Goal: Entertainment & Leisure: Consume media (video, audio)

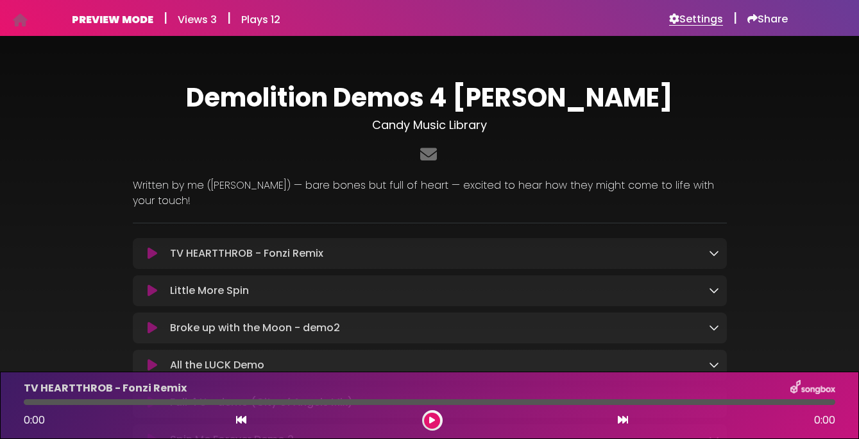
click at [704, 16] on h6 "Settings" at bounding box center [696, 19] width 54 height 13
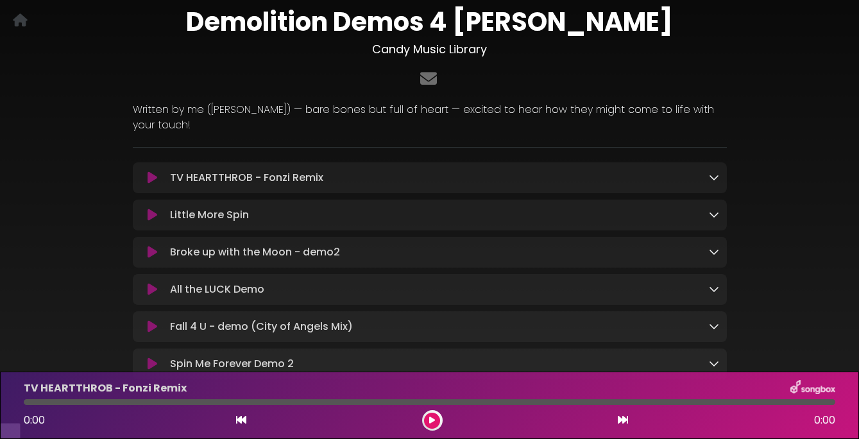
scroll to position [62, 0]
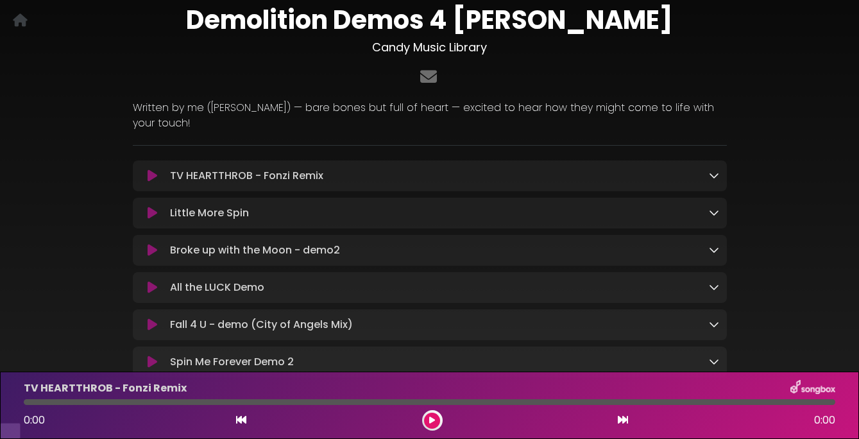
click at [151, 173] on icon at bounding box center [153, 175] width 10 height 13
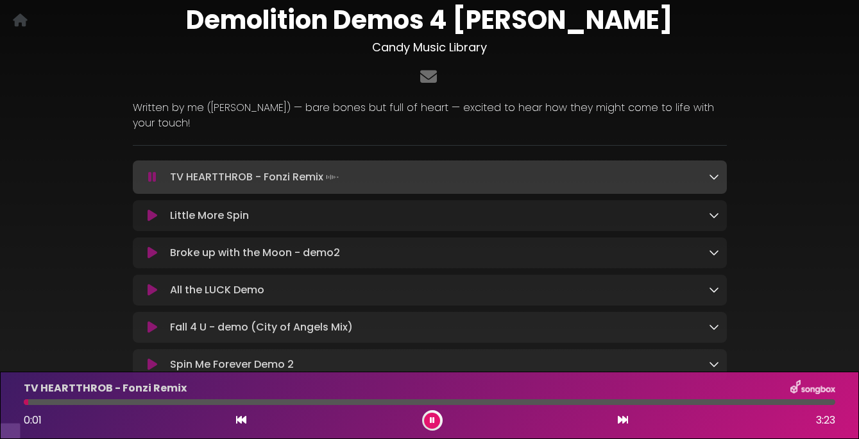
click at [151, 173] on icon at bounding box center [152, 177] width 8 height 13
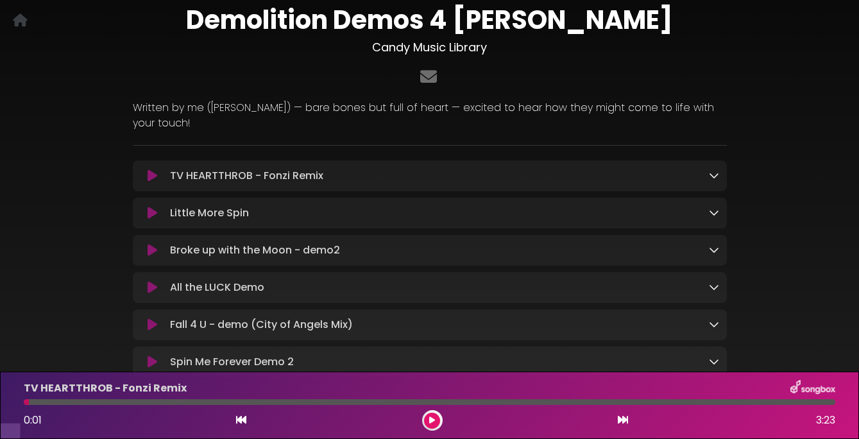
click at [149, 217] on icon at bounding box center [153, 213] width 10 height 13
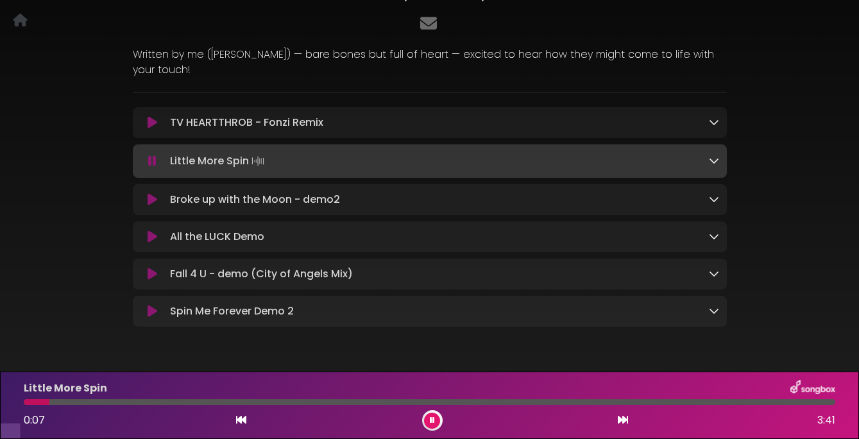
scroll to position [121, 0]
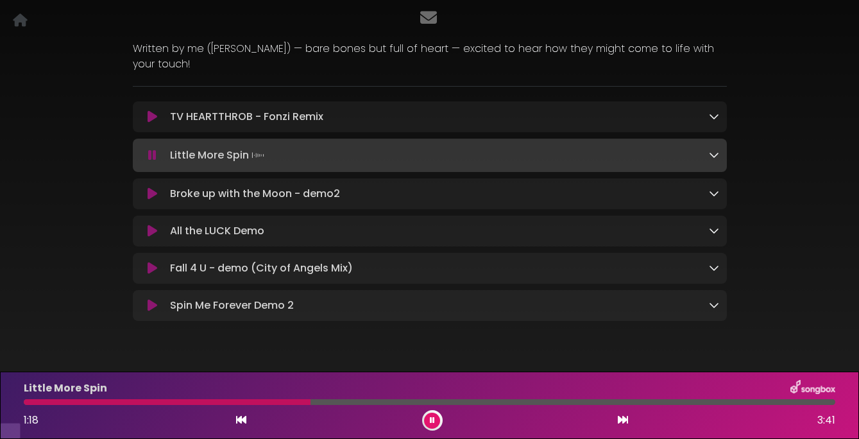
click at [153, 194] on icon at bounding box center [153, 193] width 10 height 13
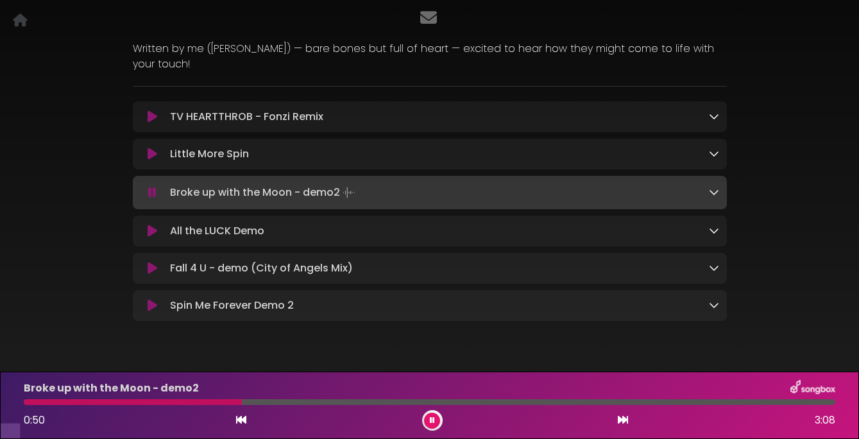
click at [151, 191] on icon at bounding box center [152, 192] width 8 height 13
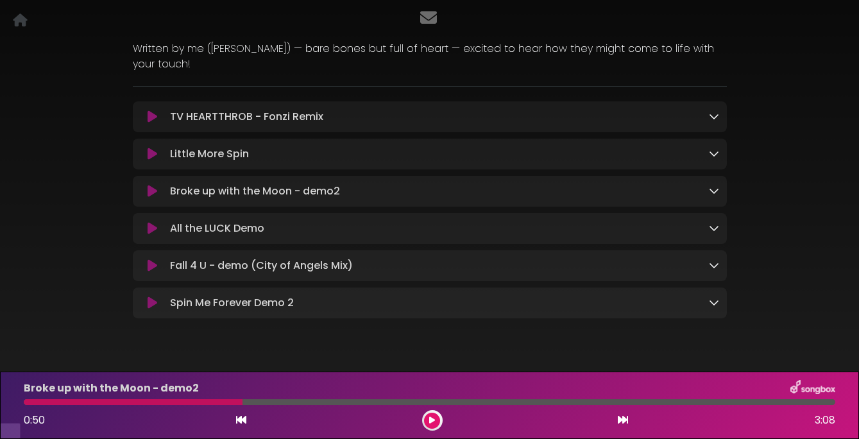
click at [150, 231] on icon at bounding box center [153, 228] width 10 height 13
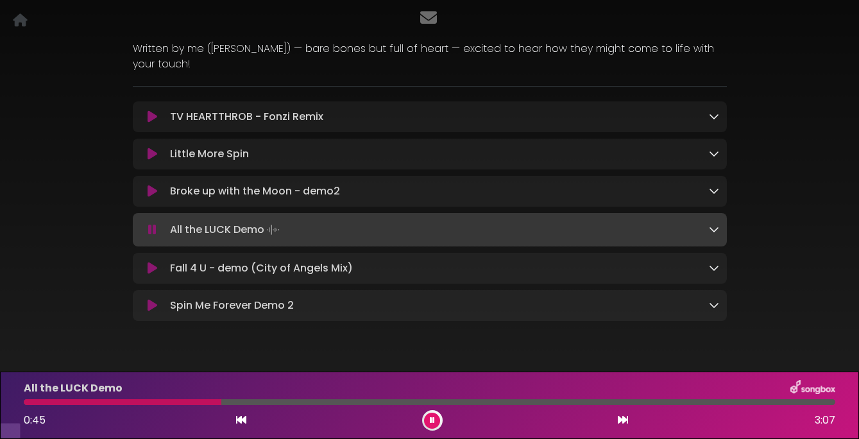
click at [150, 267] on icon at bounding box center [153, 268] width 10 height 13
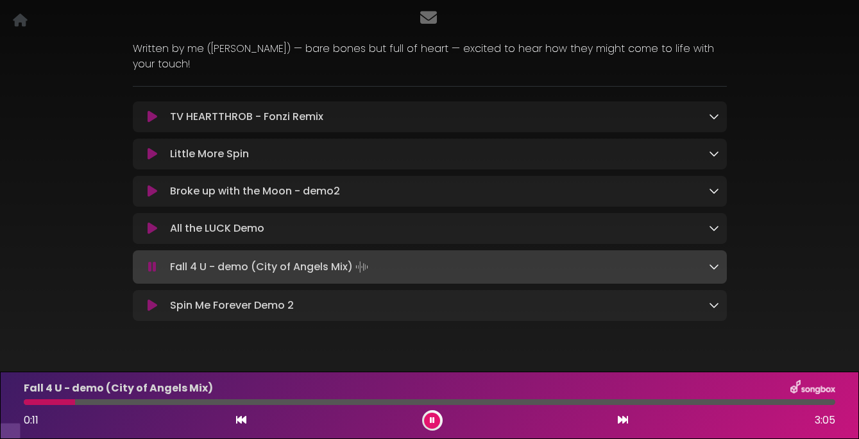
click at [150, 267] on icon at bounding box center [152, 266] width 8 height 13
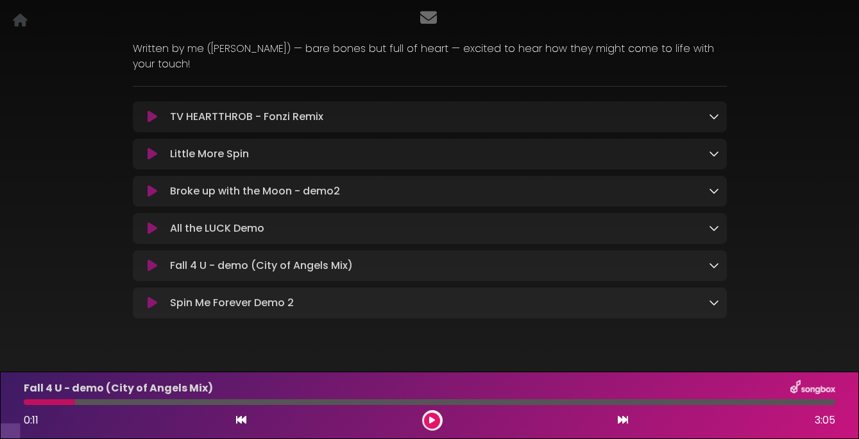
scroll to position [0, 0]
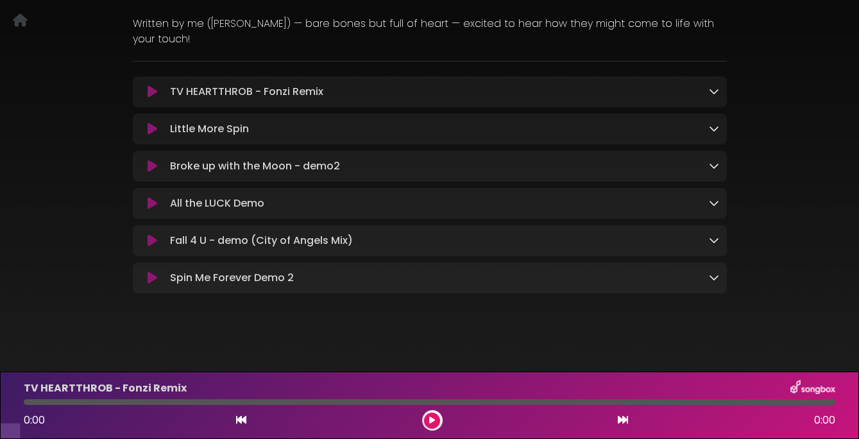
scroll to position [148, 0]
click at [152, 239] on icon at bounding box center [153, 238] width 10 height 13
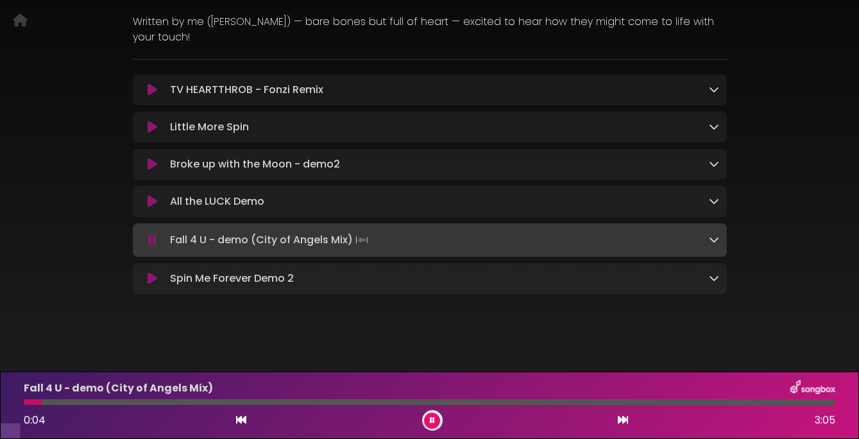
click at [152, 239] on icon at bounding box center [152, 239] width 8 height 13
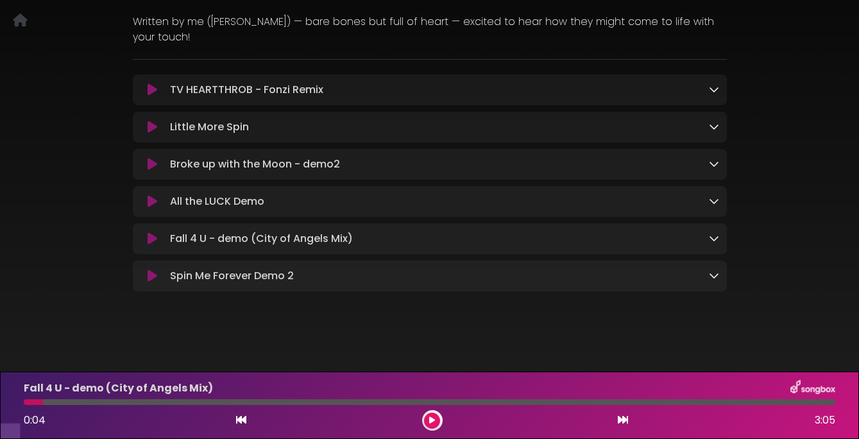
scroll to position [0, 0]
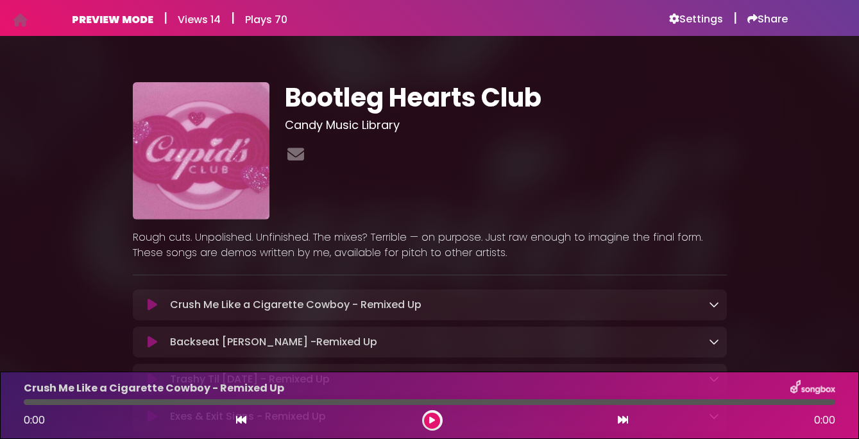
scroll to position [79, 0]
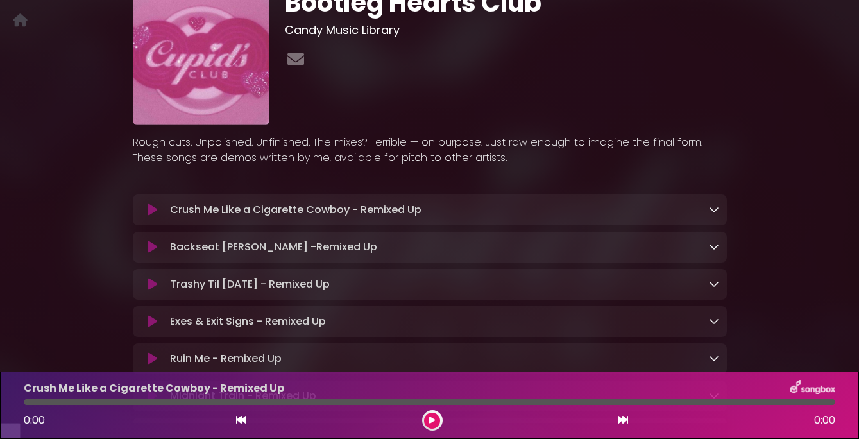
click at [155, 216] on icon at bounding box center [153, 209] width 10 height 13
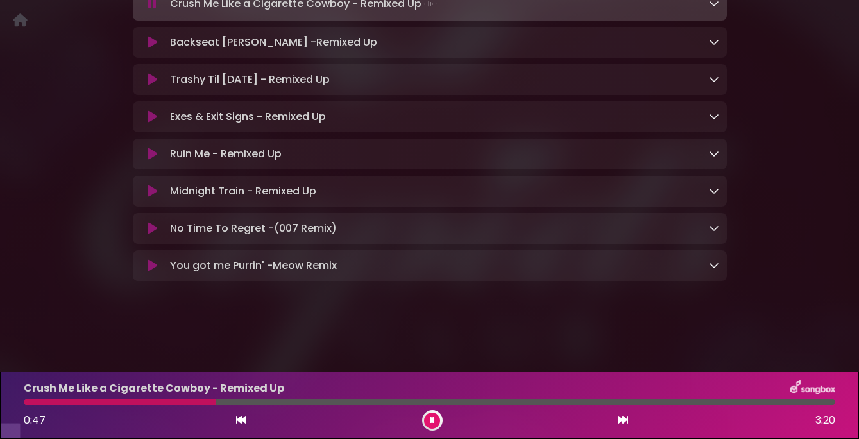
scroll to position [296, 0]
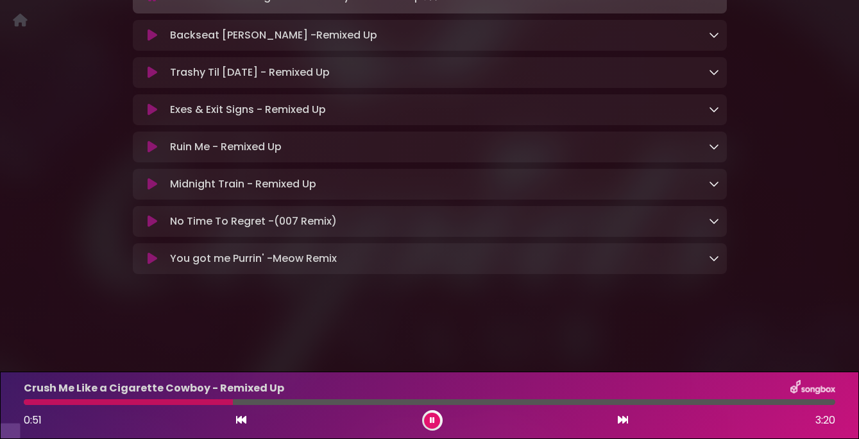
click at [432, 419] on icon at bounding box center [432, 420] width 5 height 8
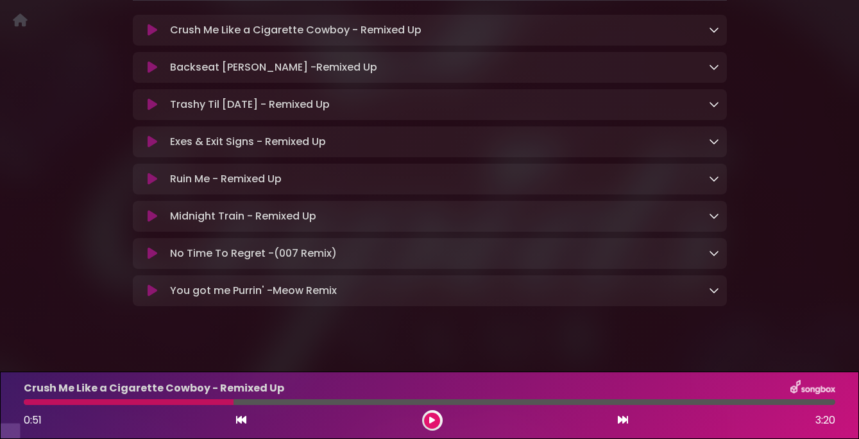
scroll to position [257, 0]
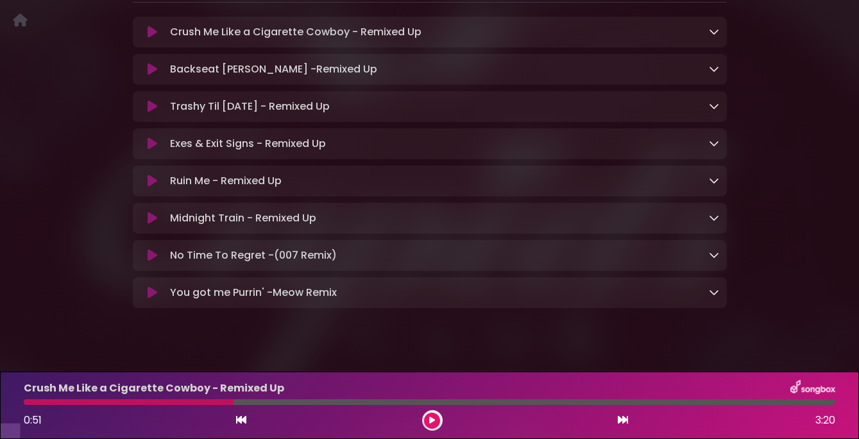
click at [149, 76] on icon at bounding box center [153, 69] width 10 height 13
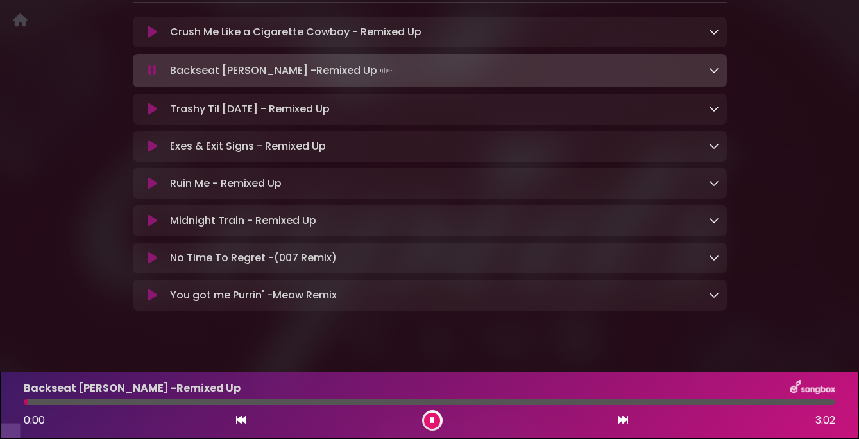
click at [149, 77] on icon at bounding box center [152, 70] width 8 height 13
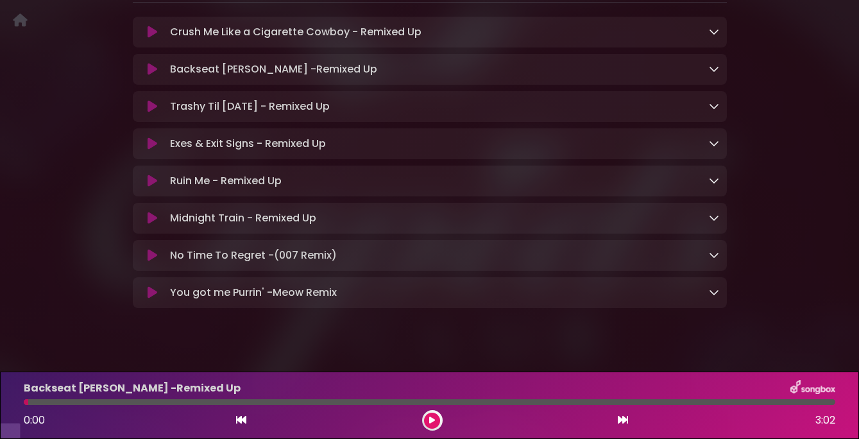
click at [151, 150] on icon at bounding box center [153, 143] width 10 height 13
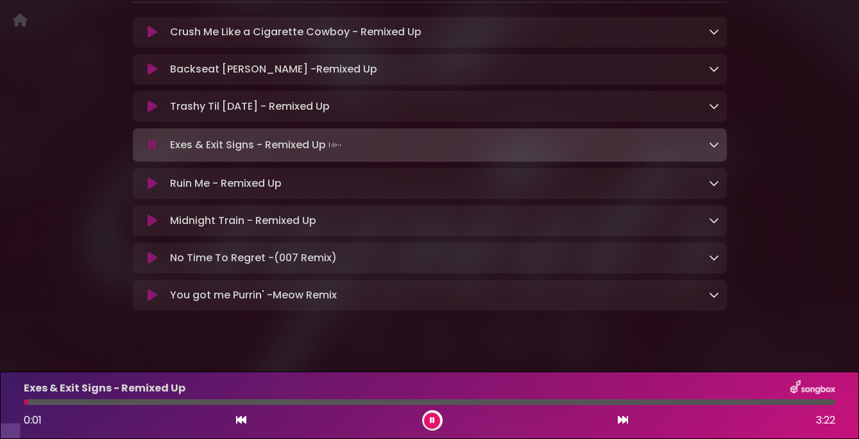
click at [151, 151] on icon at bounding box center [152, 145] width 8 height 13
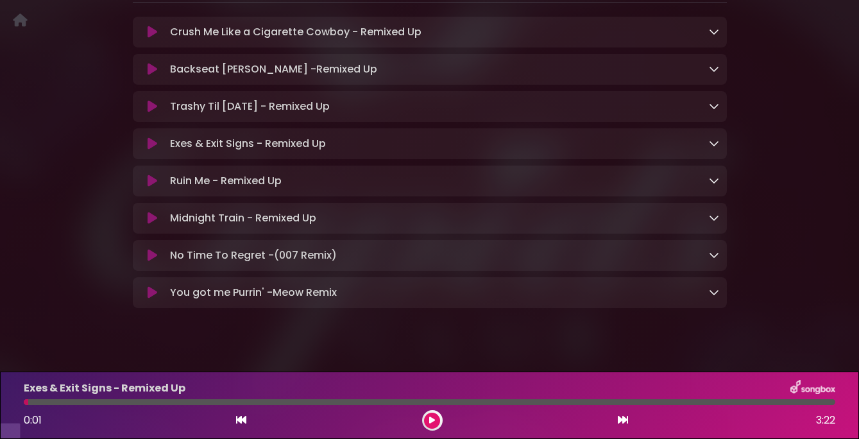
click at [148, 187] on icon at bounding box center [153, 180] width 10 height 13
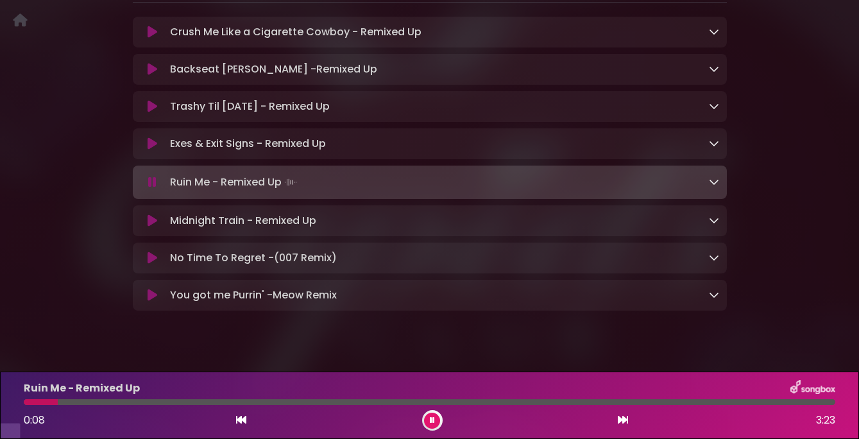
click at [151, 189] on icon at bounding box center [152, 182] width 8 height 13
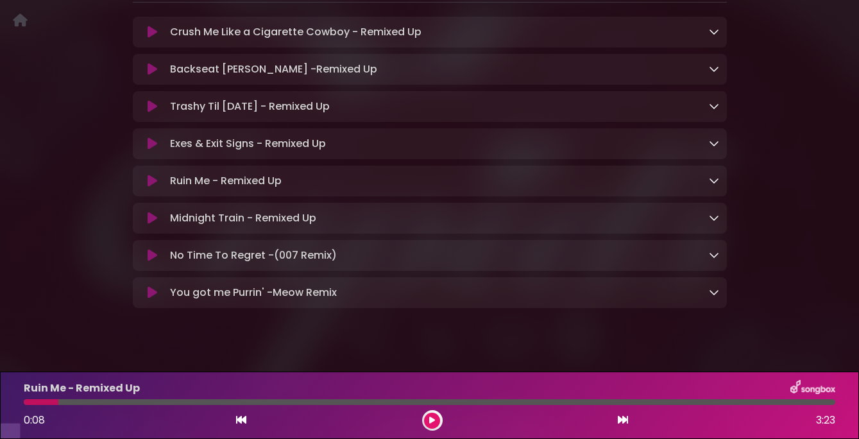
click at [152, 150] on icon at bounding box center [153, 143] width 10 height 13
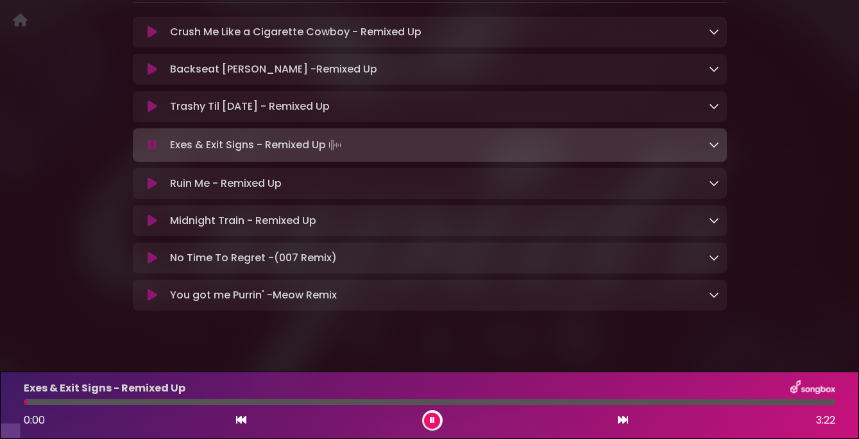
click at [152, 151] on icon at bounding box center [152, 145] width 8 height 13
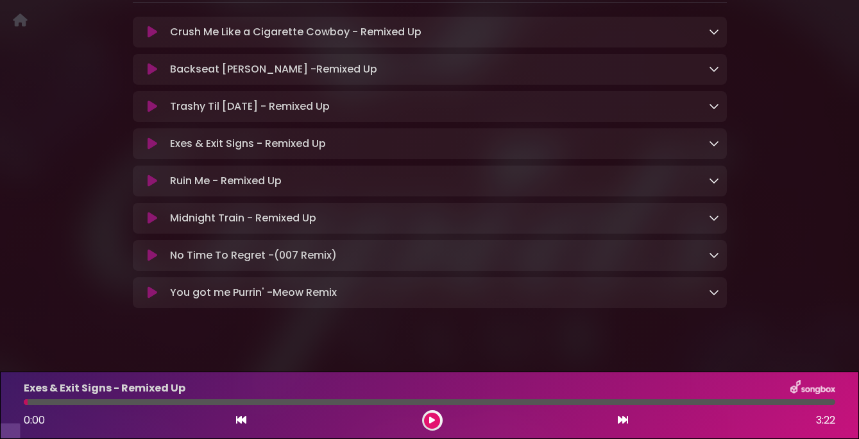
click at [150, 113] on icon at bounding box center [153, 106] width 10 height 13
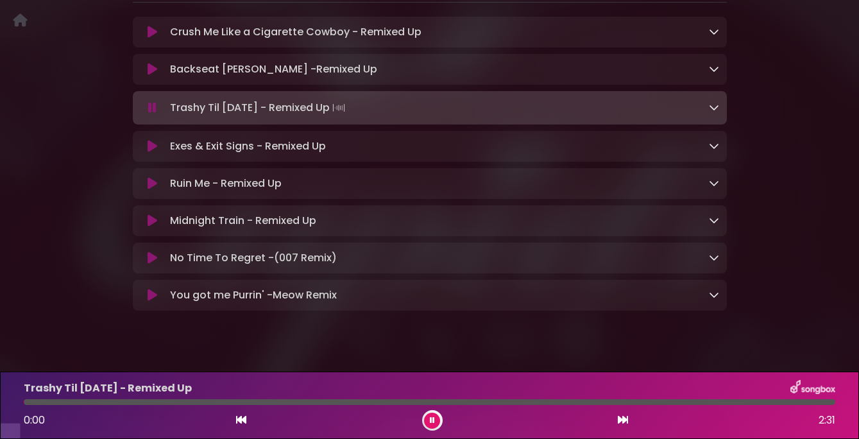
click at [150, 114] on icon at bounding box center [152, 107] width 8 height 13
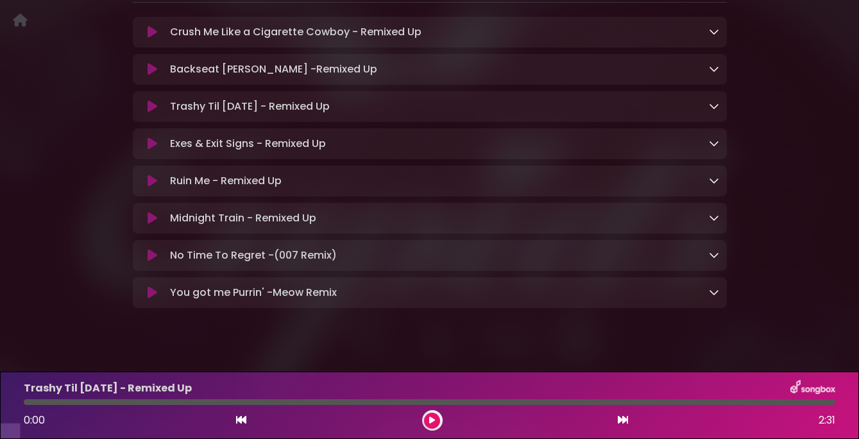
click at [151, 77] on div "Backseat Rosary -Remixed Up Loading Track..." at bounding box center [429, 69] width 579 height 15
click at [151, 76] on icon at bounding box center [153, 69] width 10 height 13
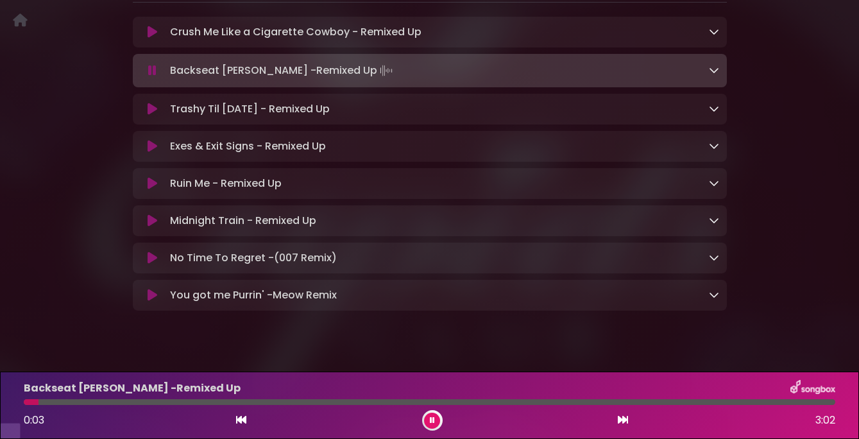
click at [151, 77] on icon at bounding box center [152, 70] width 8 height 13
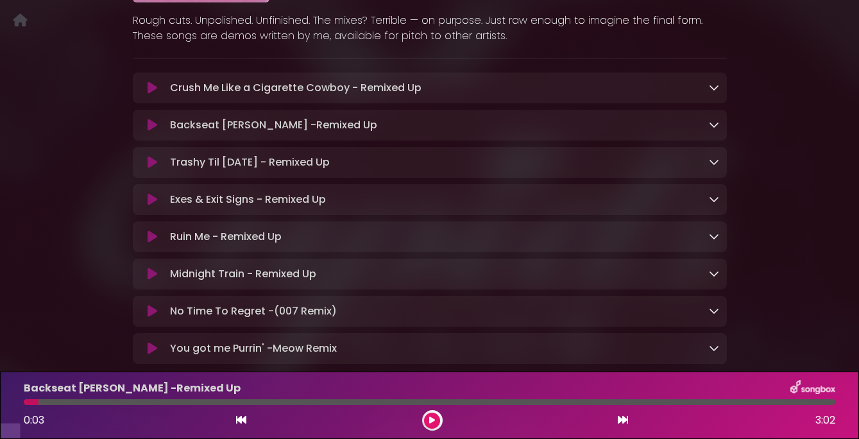
scroll to position [0, 0]
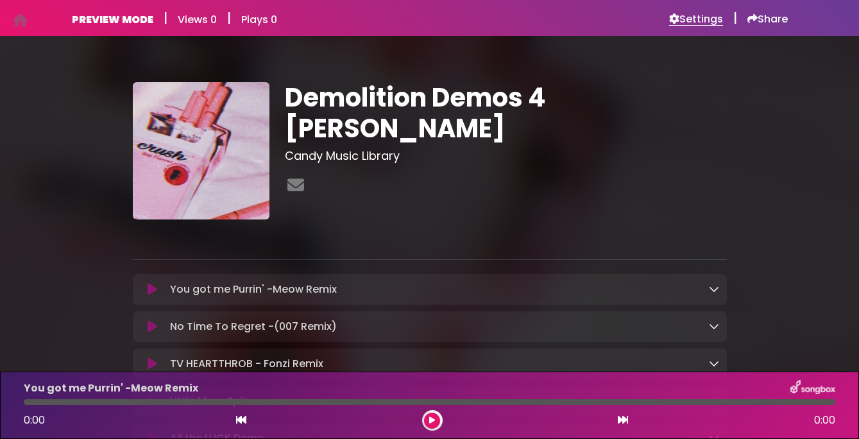
click at [690, 19] on h6 "Settings" at bounding box center [696, 19] width 54 height 13
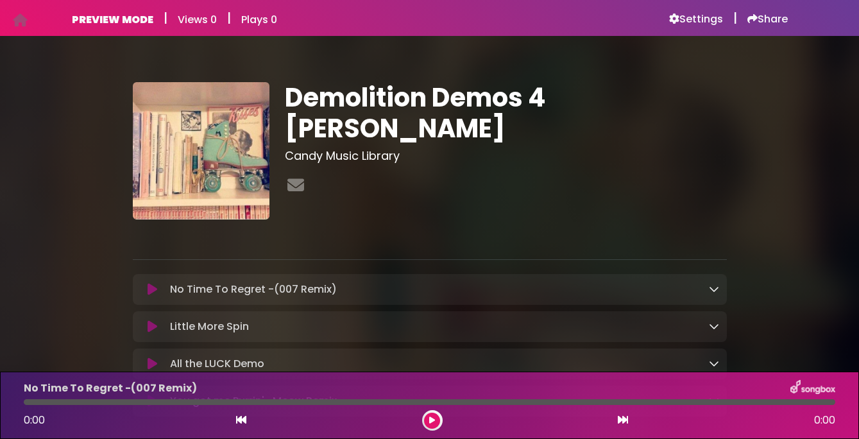
click at [151, 286] on icon at bounding box center [153, 289] width 10 height 13
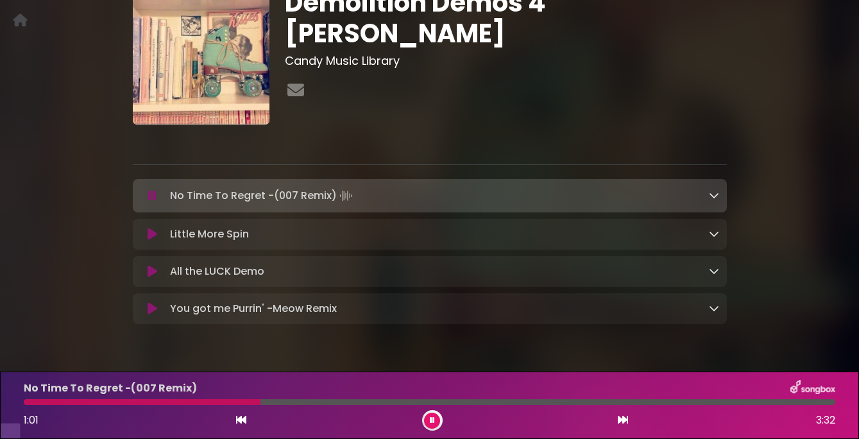
scroll to position [78, 0]
click at [151, 203] on icon at bounding box center [152, 196] width 8 height 13
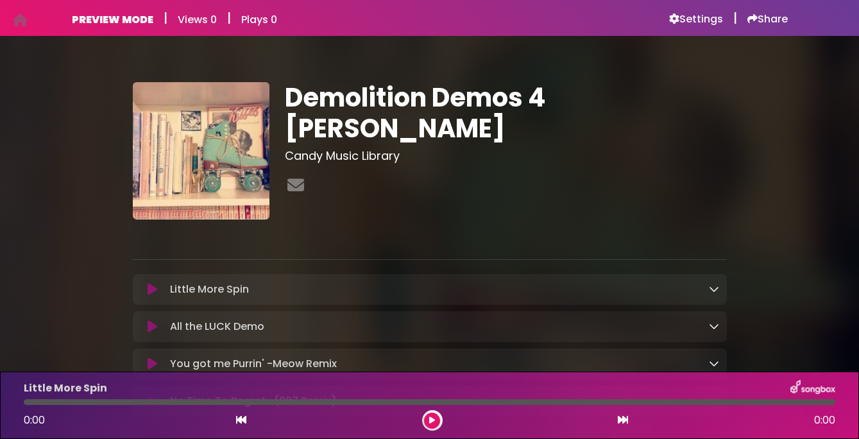
click at [158, 292] on button at bounding box center [152, 289] width 24 height 13
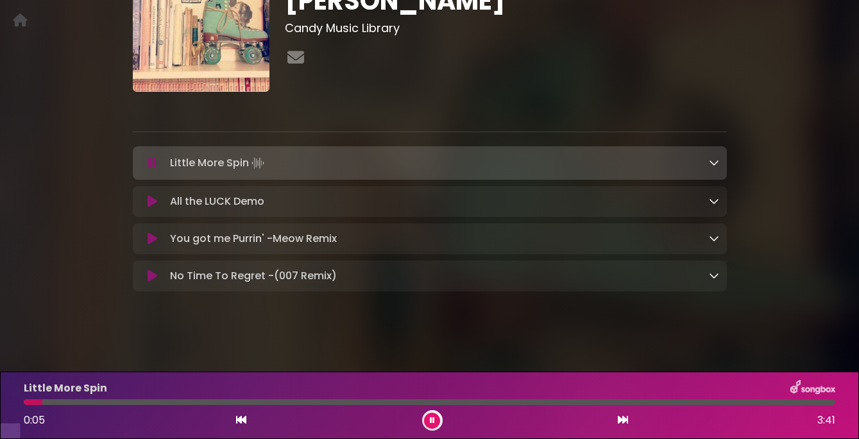
scroll to position [112, 0]
click at [154, 169] on icon at bounding box center [152, 162] width 8 height 13
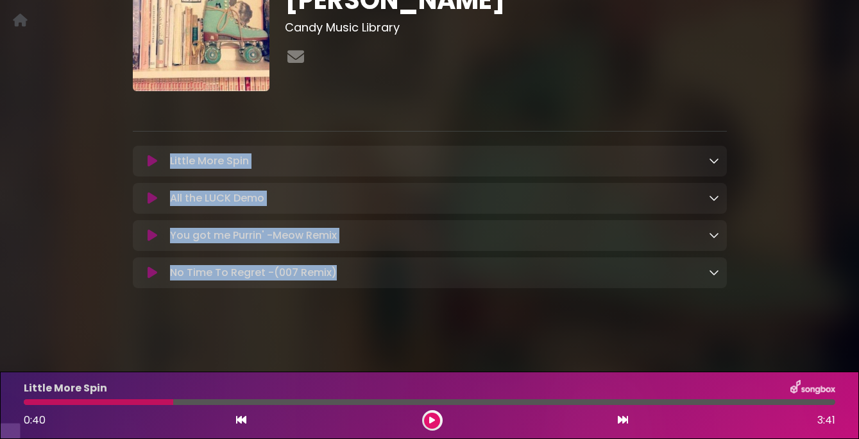
drag, startPoint x: 143, startPoint y: 148, endPoint x: 230, endPoint y: 341, distance: 211.3
click at [230, 341] on div "Demolition Demos 4 Ian Candy Music Library ×" at bounding box center [429, 124] width 859 height 433
copy div "Little More Spin Loading Track... Your Feedback Name Email Comment Download All…"
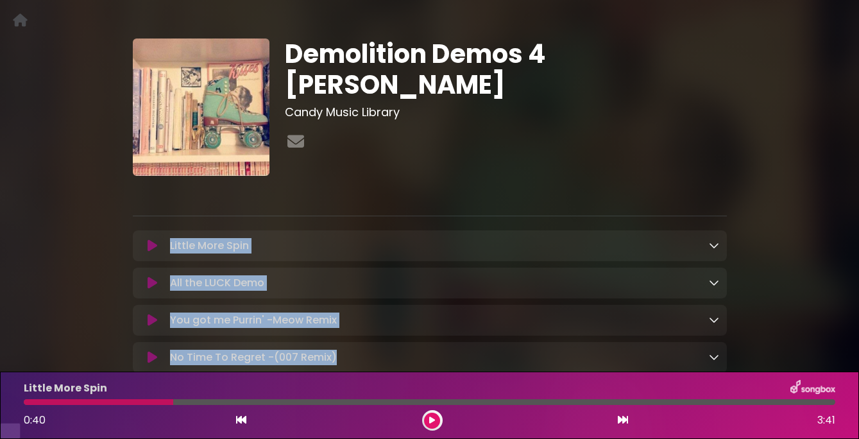
scroll to position [27, 0]
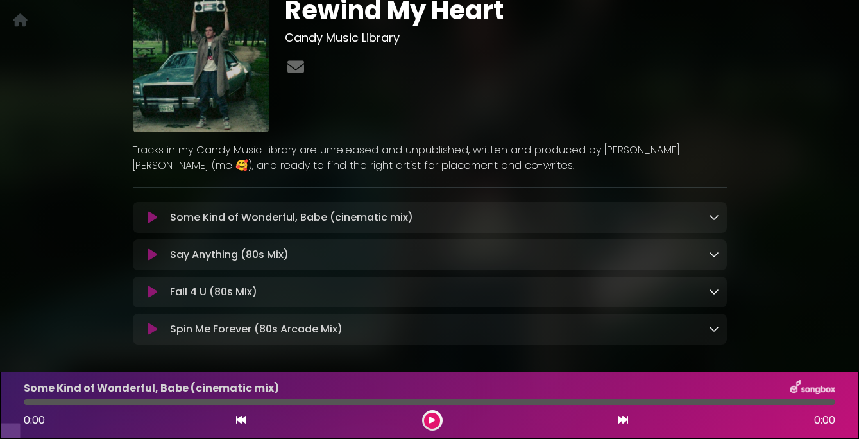
scroll to position [79, 0]
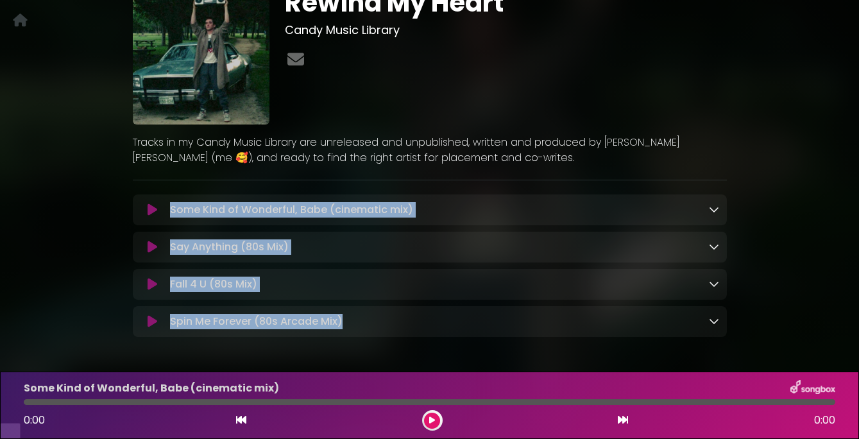
copy div "× ❮ ❯ Some Kind of Wonderful, Babe (cinematic mix) Loading Track... Your Feedba…"
drag, startPoint x: 160, startPoint y: 194, endPoint x: 219, endPoint y: 364, distance: 179.9
click at [219, 359] on div "Rewind My Heart Candy Music Library ×" at bounding box center [430, 157] width 594 height 402
click at [152, 216] on icon at bounding box center [153, 209] width 10 height 13
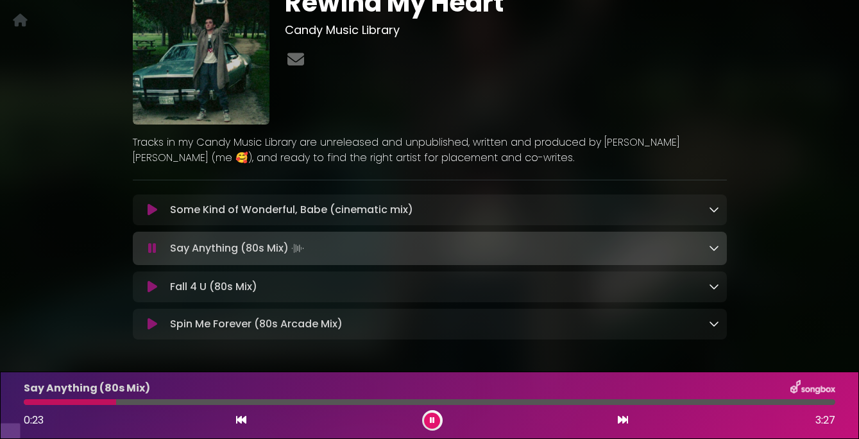
click at [438, 115] on div "Rewind My Heart Candy Music Library" at bounding box center [505, 55] width 457 height 137
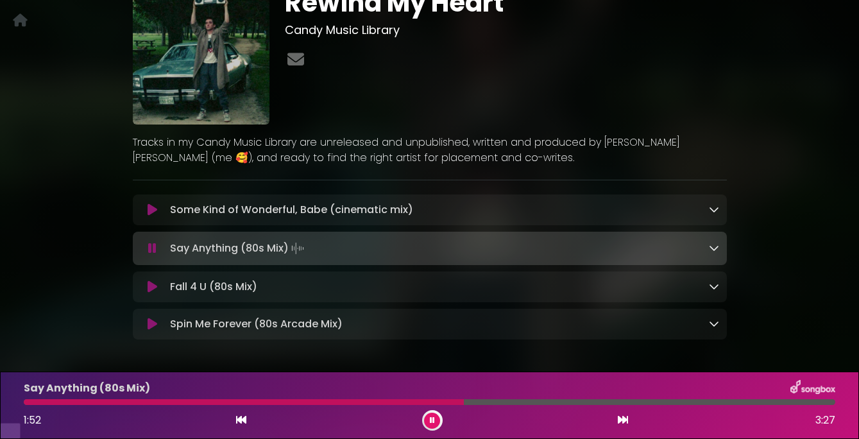
scroll to position [118, 0]
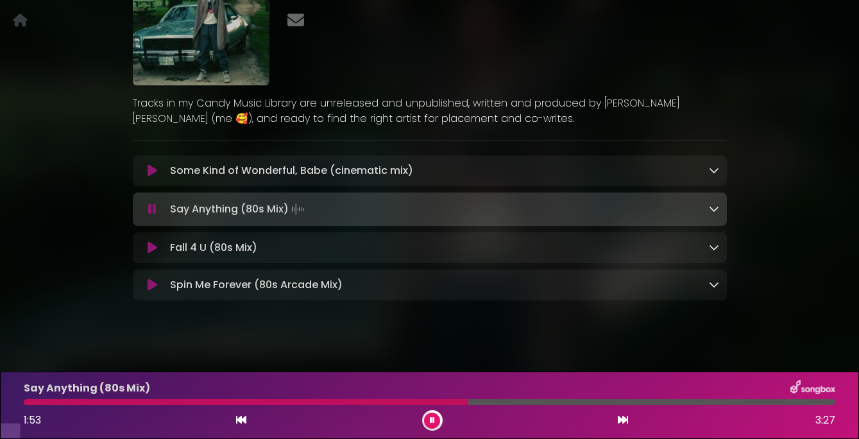
click at [152, 254] on icon at bounding box center [153, 247] width 10 height 13
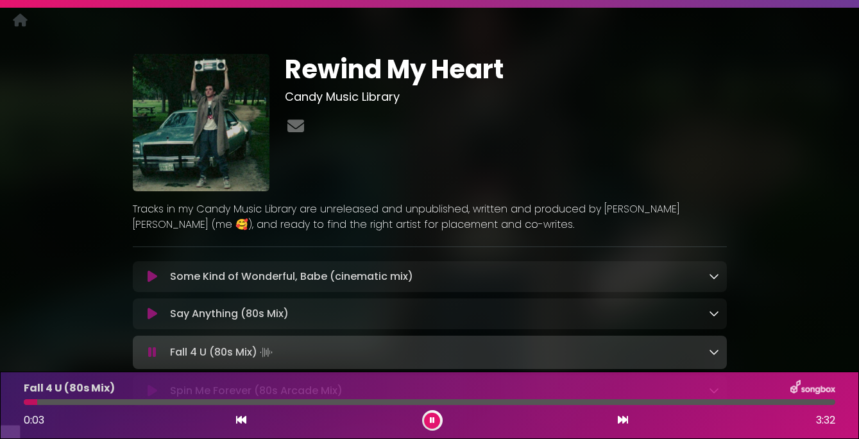
scroll to position [0, 0]
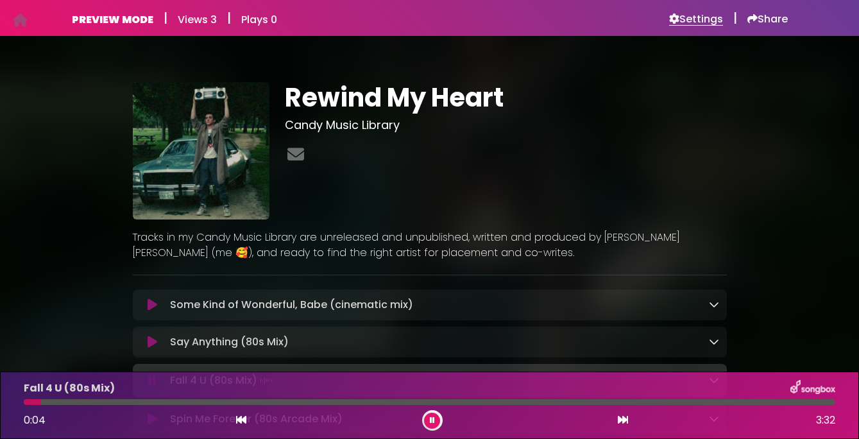
click at [698, 21] on h6 "Settings" at bounding box center [696, 19] width 54 height 13
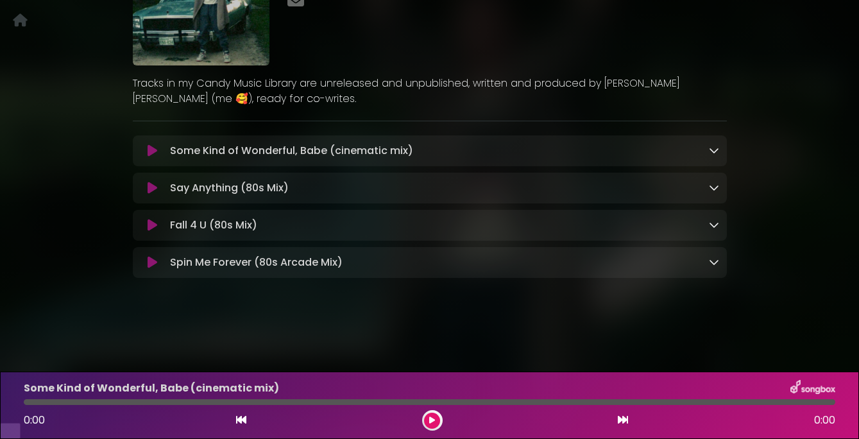
scroll to position [136, 0]
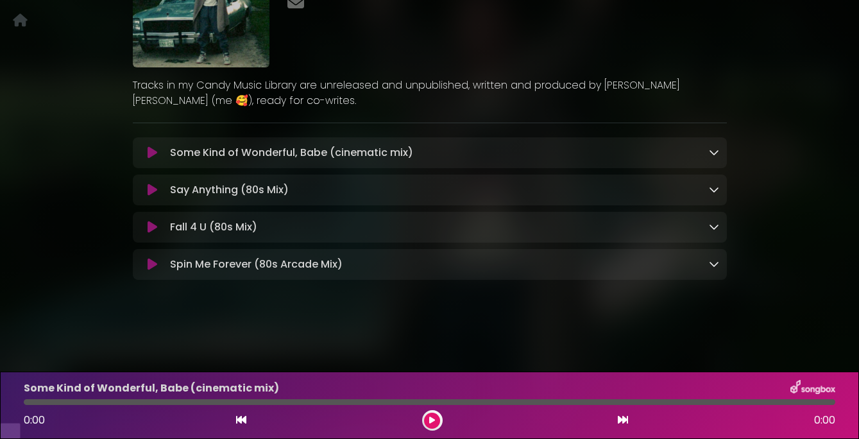
click at [154, 233] on icon at bounding box center [153, 227] width 10 height 13
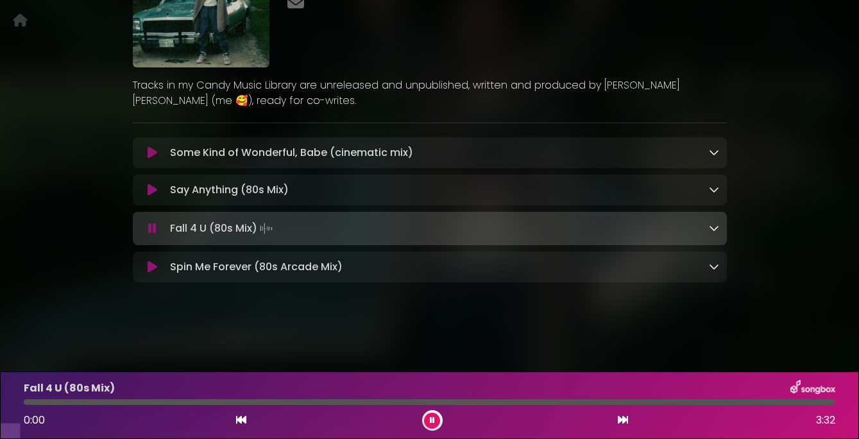
click at [155, 235] on icon at bounding box center [152, 228] width 8 height 13
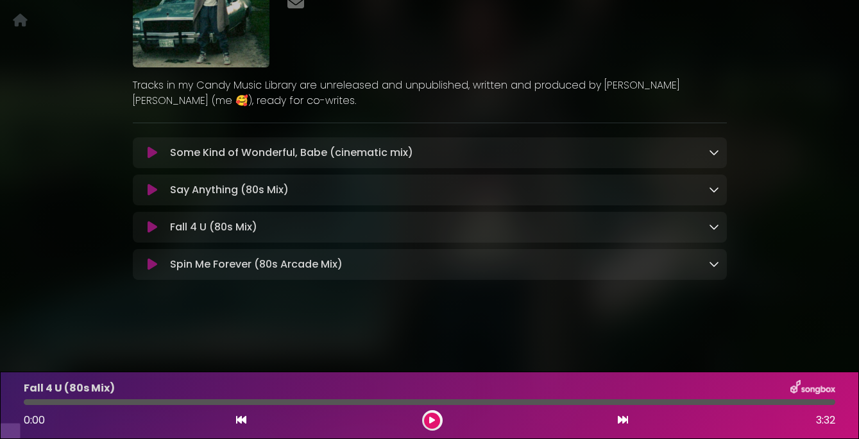
click at [149, 233] on icon at bounding box center [153, 227] width 10 height 13
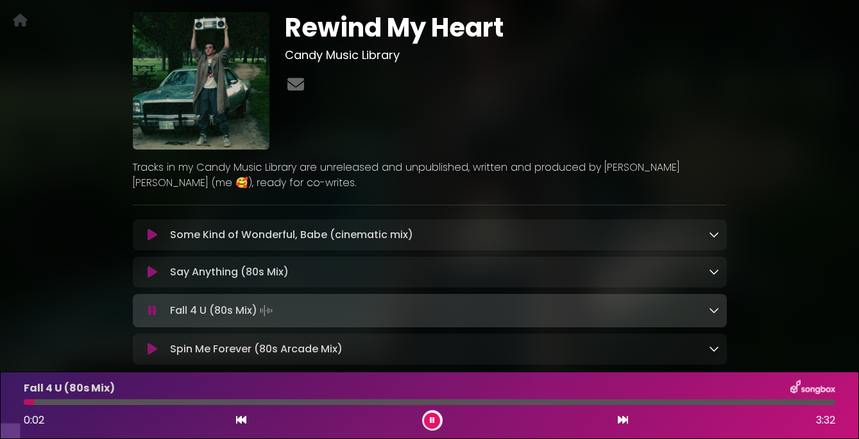
scroll to position [107, 0]
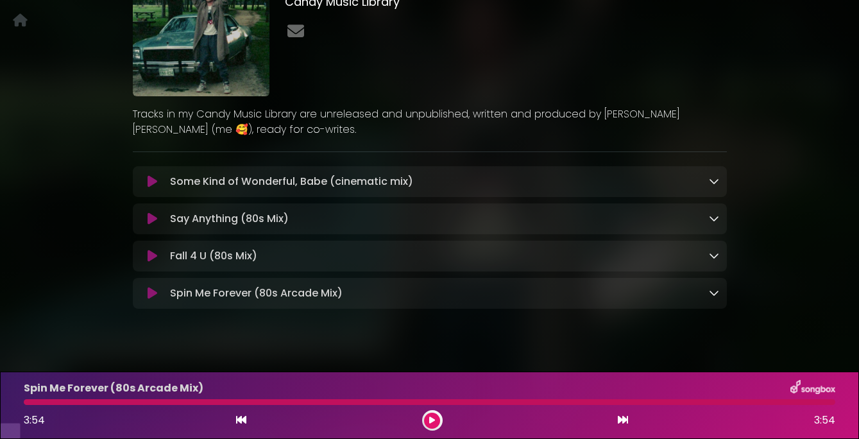
click at [158, 188] on button at bounding box center [152, 181] width 24 height 13
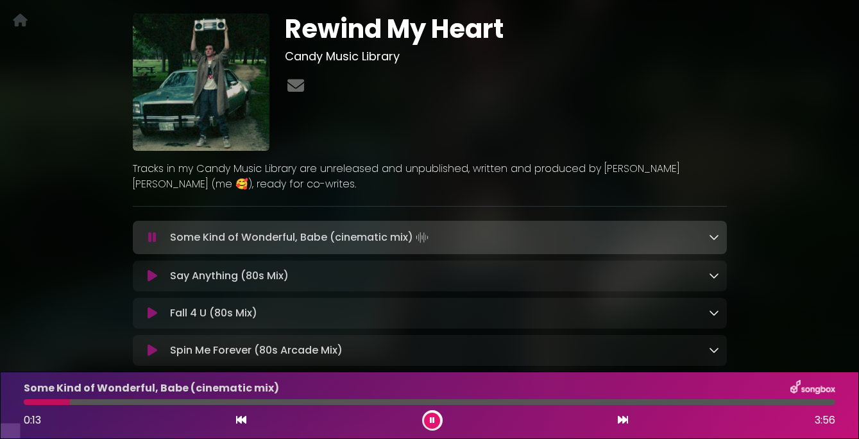
scroll to position [90, 0]
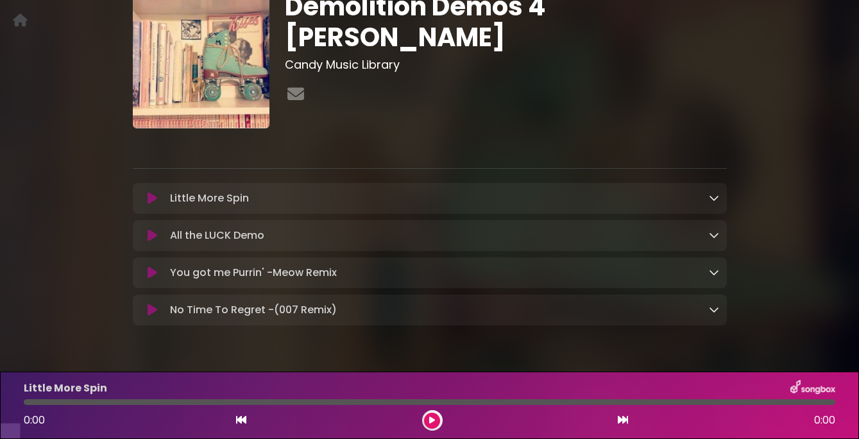
scroll to position [74, 0]
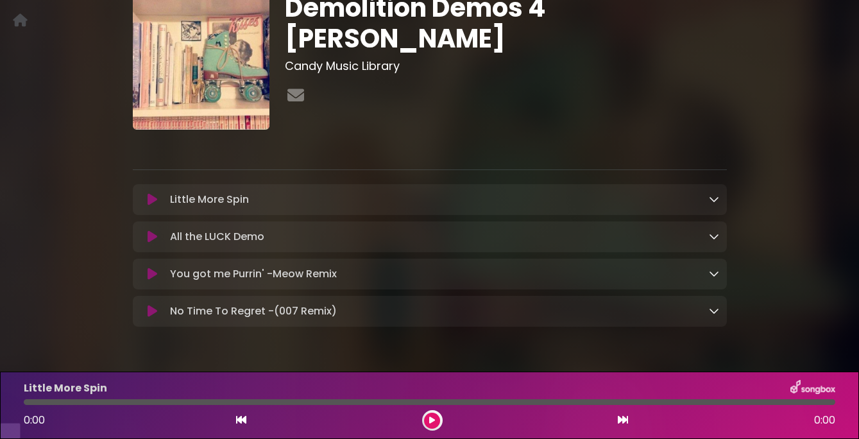
click at [146, 206] on button at bounding box center [152, 199] width 24 height 13
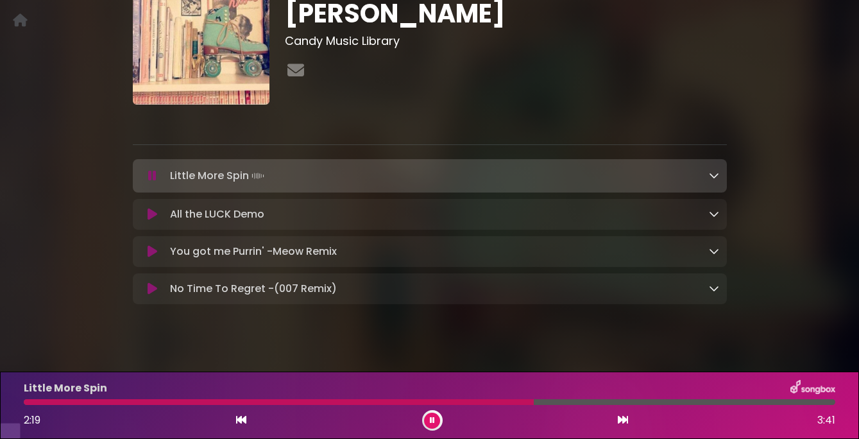
scroll to position [103, 0]
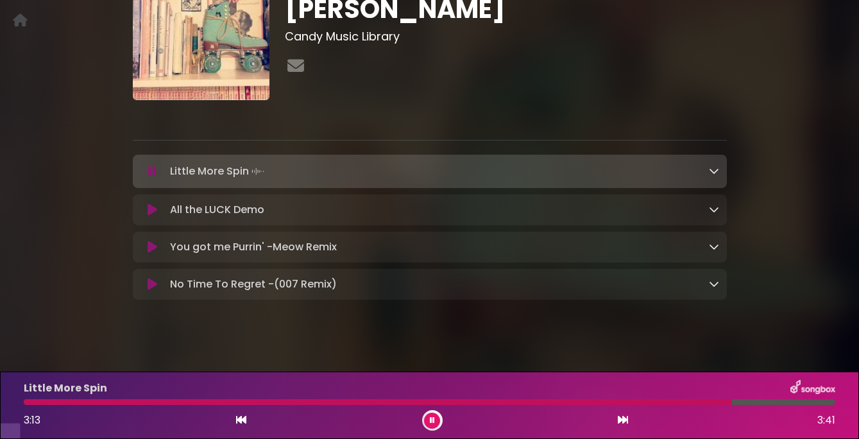
click at [150, 216] on icon at bounding box center [153, 209] width 10 height 13
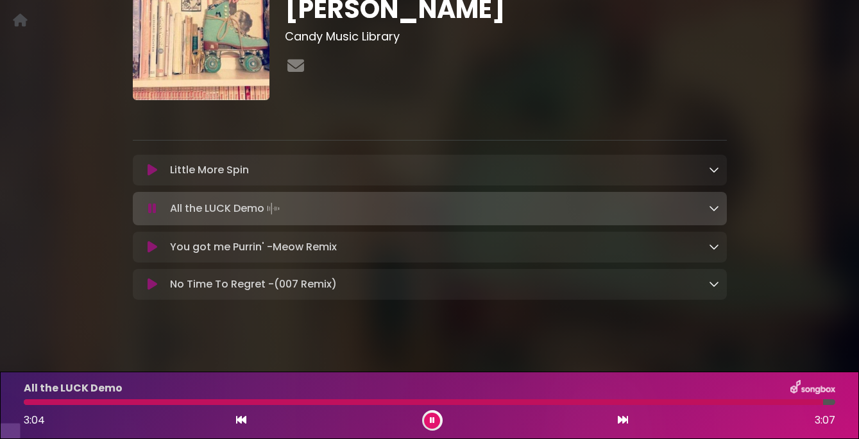
click at [150, 253] on icon at bounding box center [153, 247] width 10 height 13
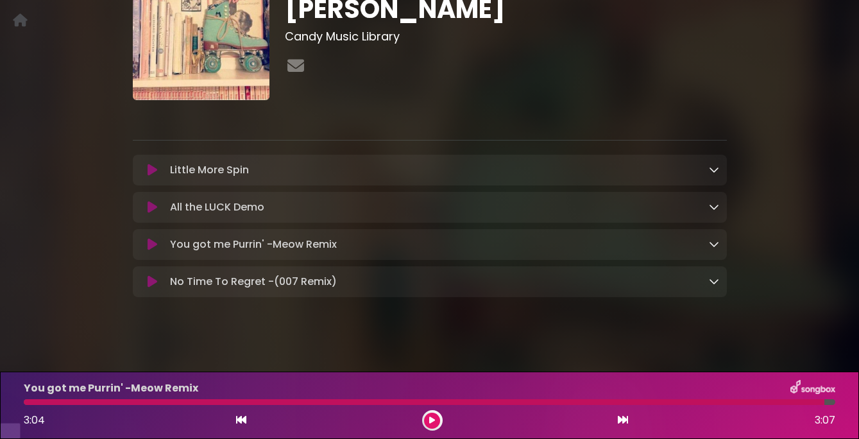
click at [150, 251] on icon at bounding box center [153, 244] width 10 height 13
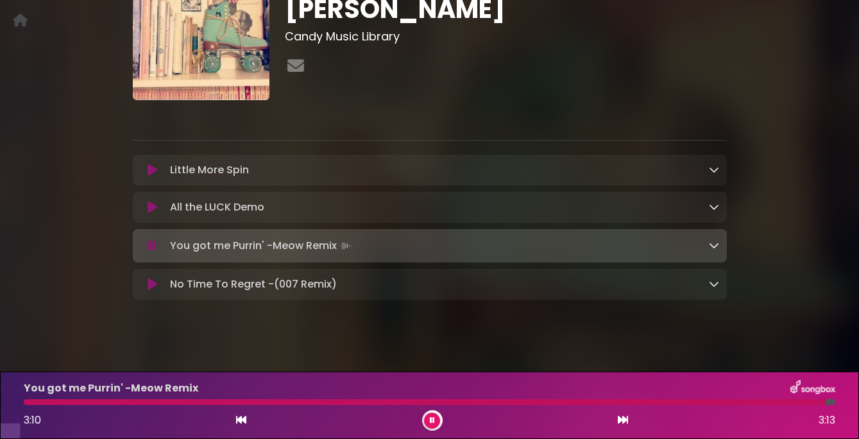
click at [148, 291] on icon at bounding box center [153, 284] width 10 height 13
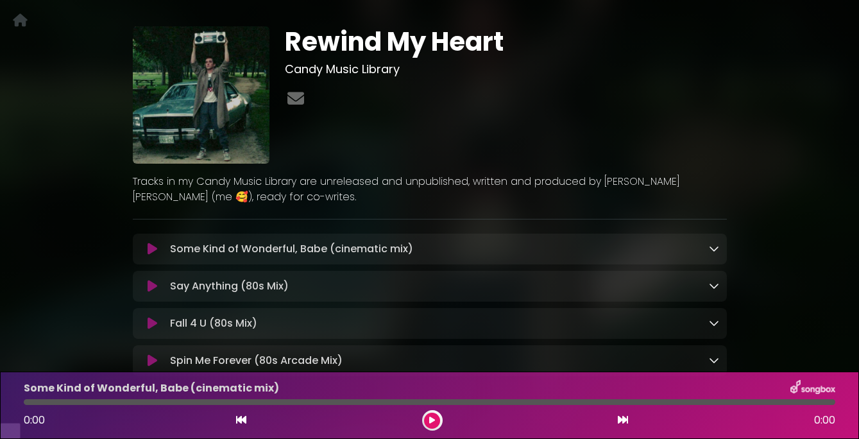
scroll to position [98, 0]
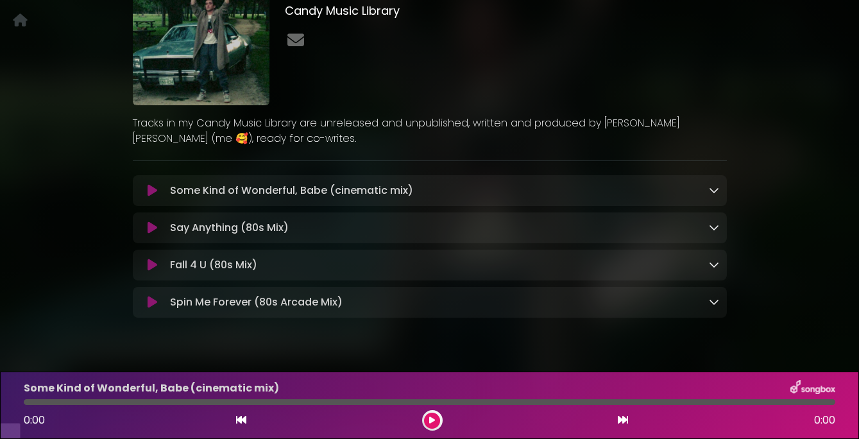
click at [149, 271] on icon at bounding box center [153, 264] width 10 height 13
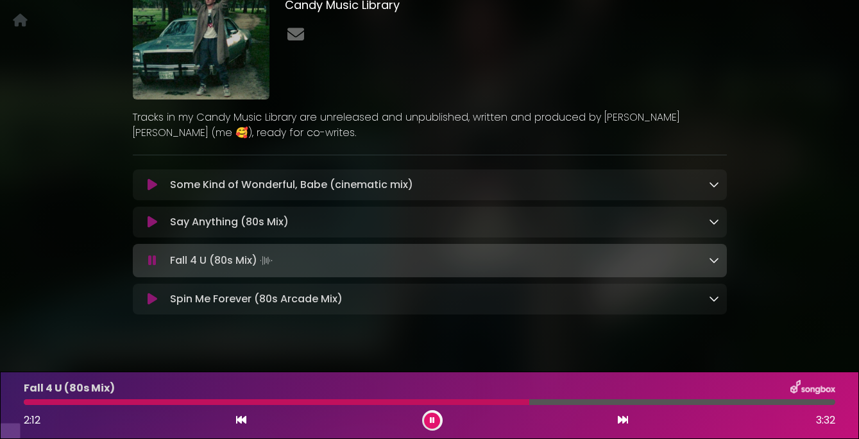
scroll to position [105, 0]
click at [148, 266] on button at bounding box center [152, 259] width 24 height 13
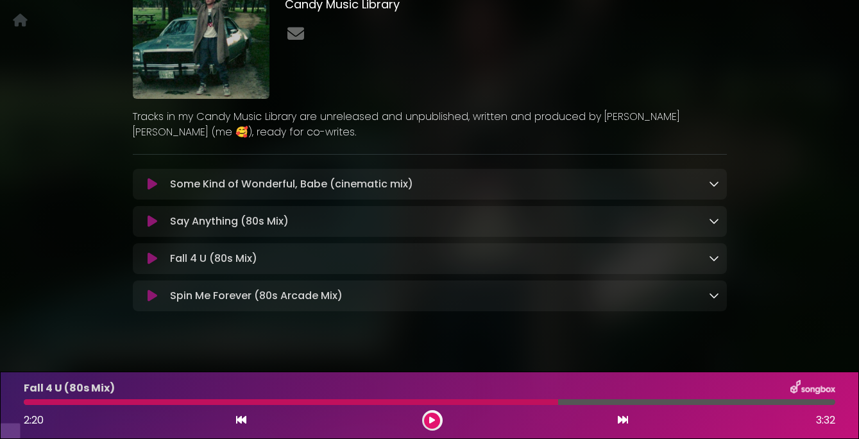
click at [144, 228] on button at bounding box center [152, 221] width 24 height 13
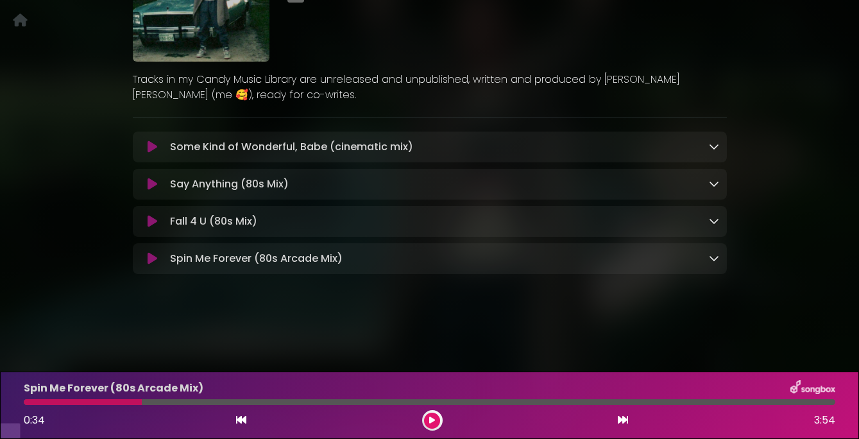
scroll to position [143, 0]
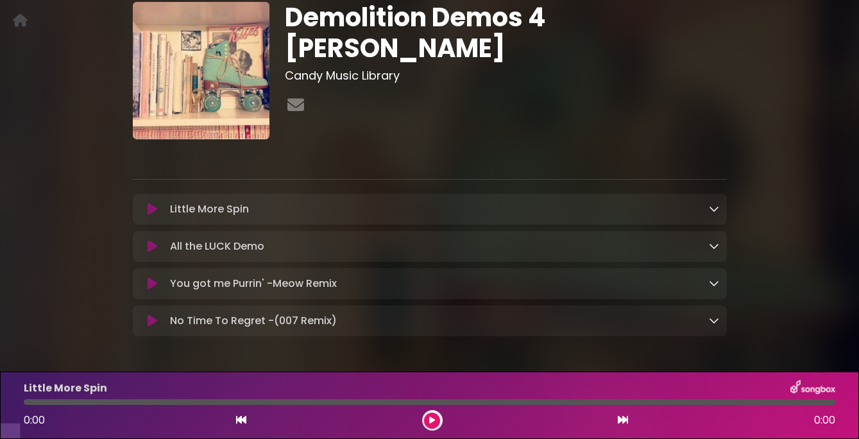
scroll to position [65, 0]
